Goal: Task Accomplishment & Management: Manage account settings

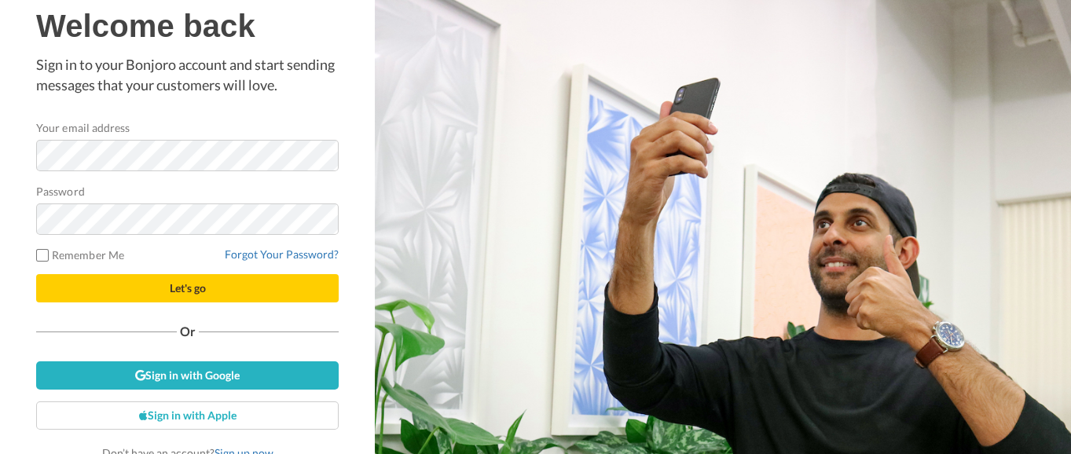
scroll to position [10, 0]
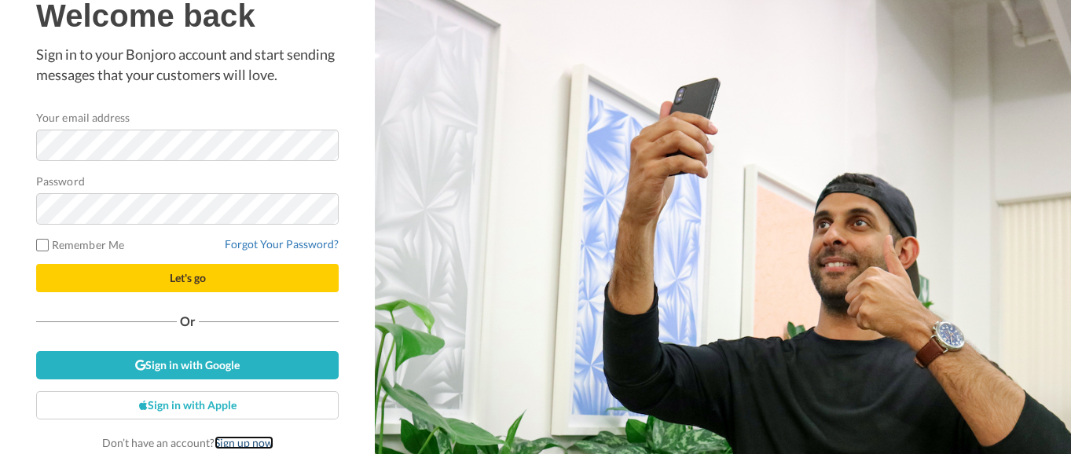
click at [241, 444] on link "Sign up now" at bounding box center [243, 442] width 59 height 13
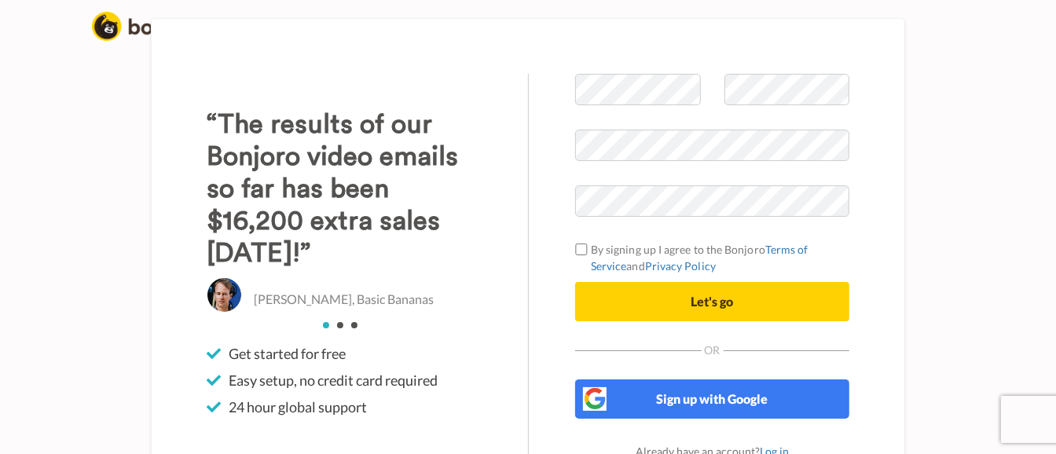
scroll to position [60, 0]
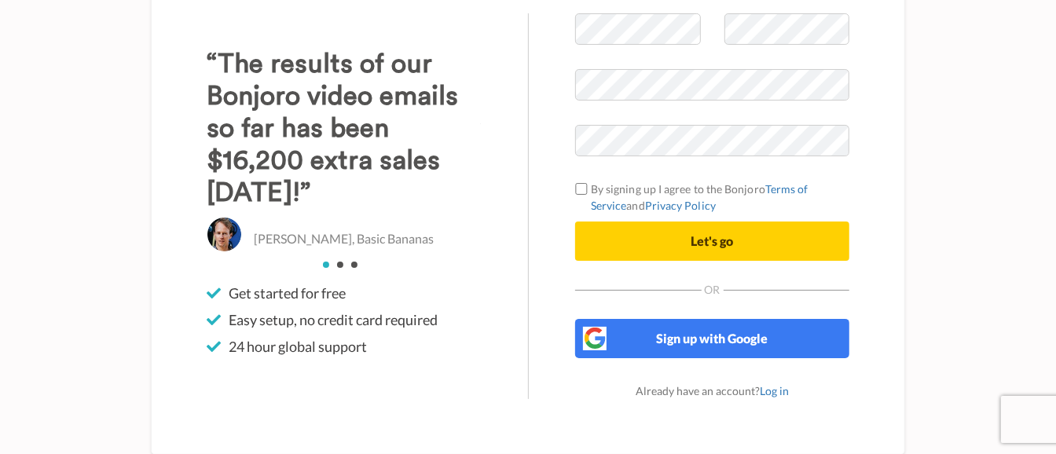
click at [778, 397] on div "Already have an account? Log in" at bounding box center [712, 391] width 274 height 16
click at [775, 384] on link "Log in" at bounding box center [774, 390] width 29 height 13
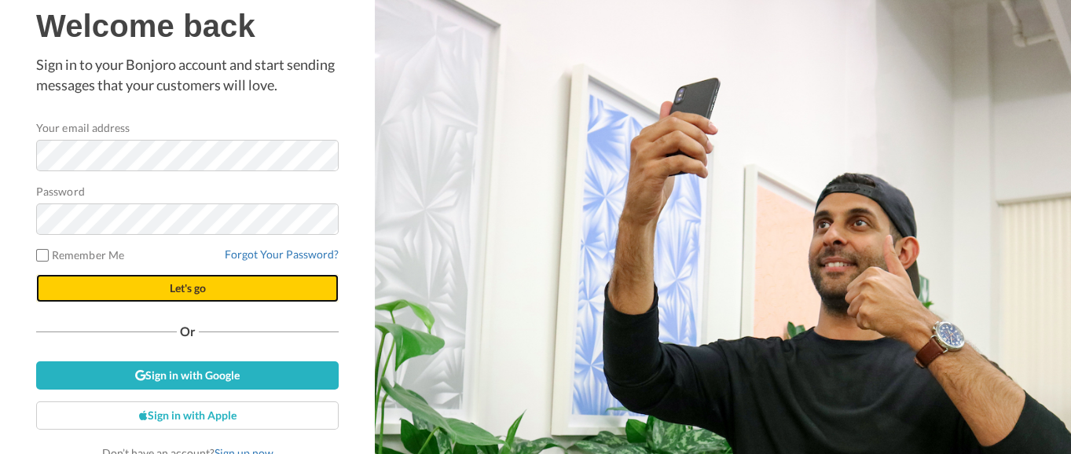
click at [189, 283] on span "Let's go" at bounding box center [188, 287] width 36 height 13
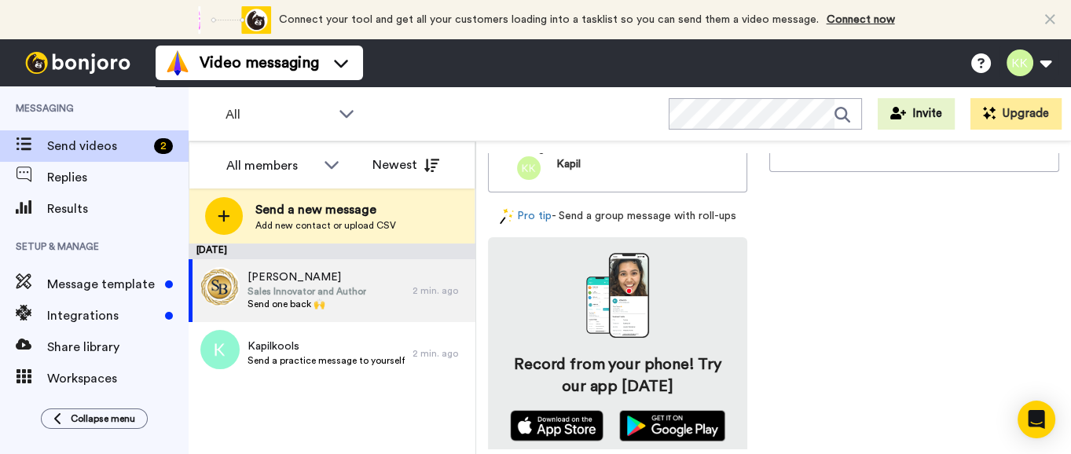
scroll to position [665, 0]
